Goal: Navigation & Orientation: Find specific page/section

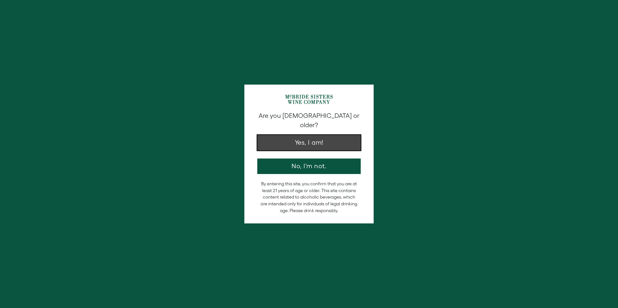
click at [305, 151] on button "Yes, I am!" at bounding box center [308, 143] width 103 height 16
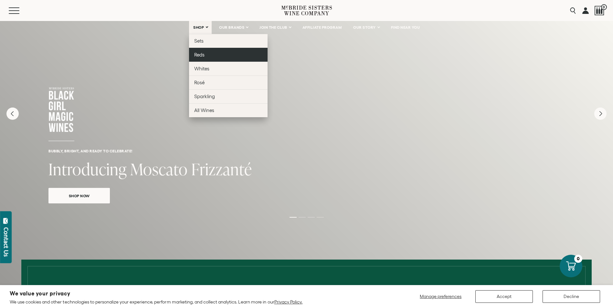
click at [196, 55] on span "Reds" at bounding box center [199, 54] width 10 height 5
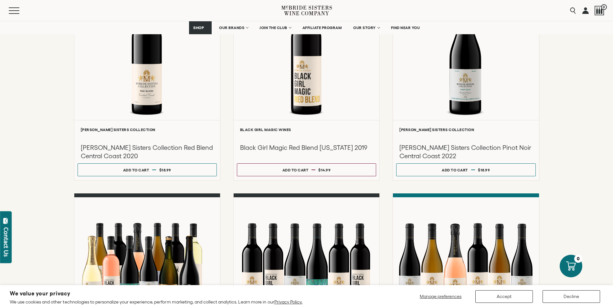
scroll to position [134, 0]
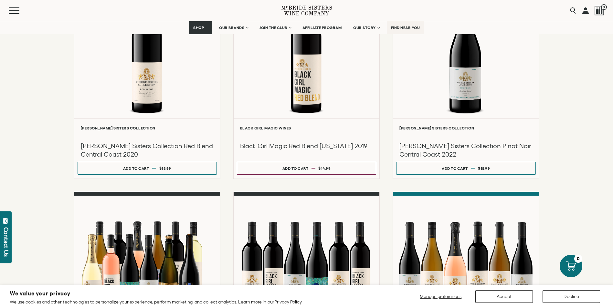
click at [409, 26] on span "FIND NEAR YOU" at bounding box center [405, 28] width 29 height 5
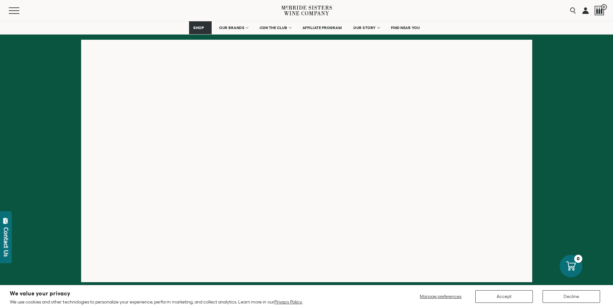
scroll to position [110, 0]
